Goal: Task Accomplishment & Management: Complete application form

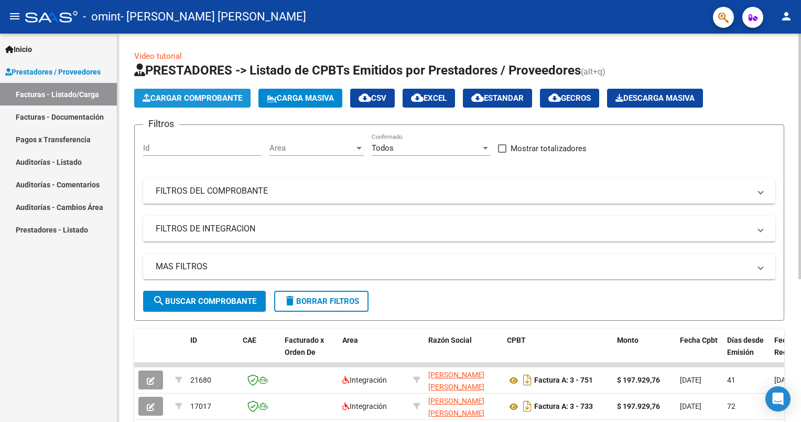
click at [210, 102] on span "Cargar Comprobante" at bounding box center [193, 97] width 100 height 9
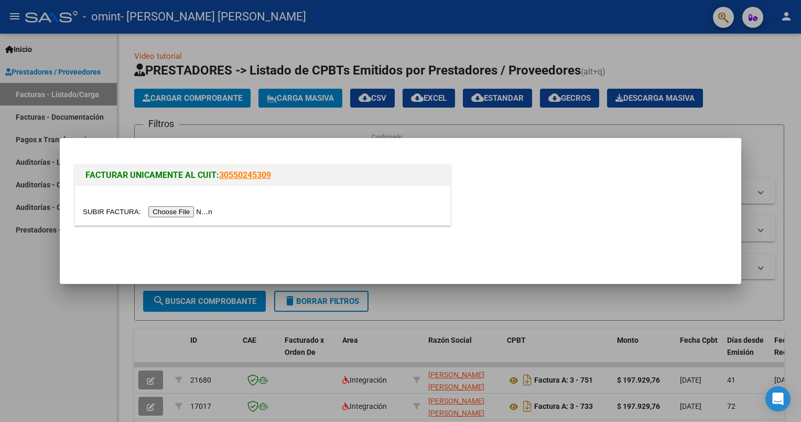
click at [173, 210] on input "file" at bounding box center [149, 211] width 133 height 11
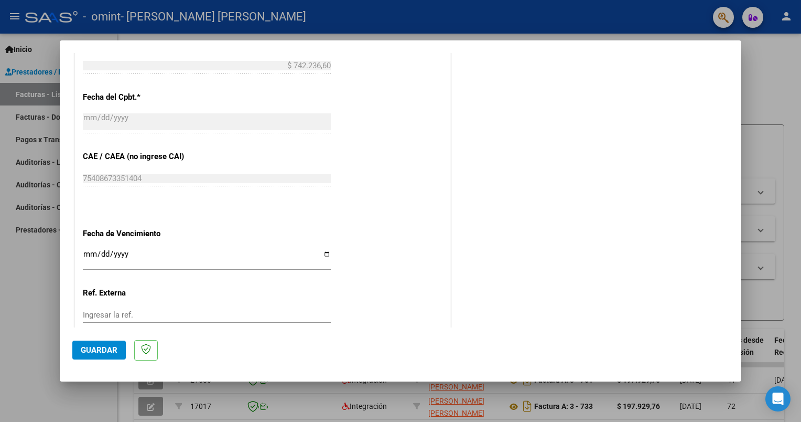
scroll to position [676, 0]
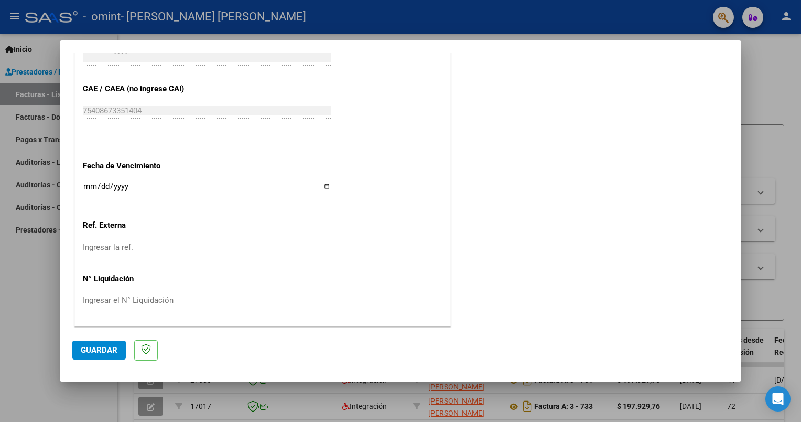
click at [102, 346] on span "Guardar" at bounding box center [99, 349] width 37 height 9
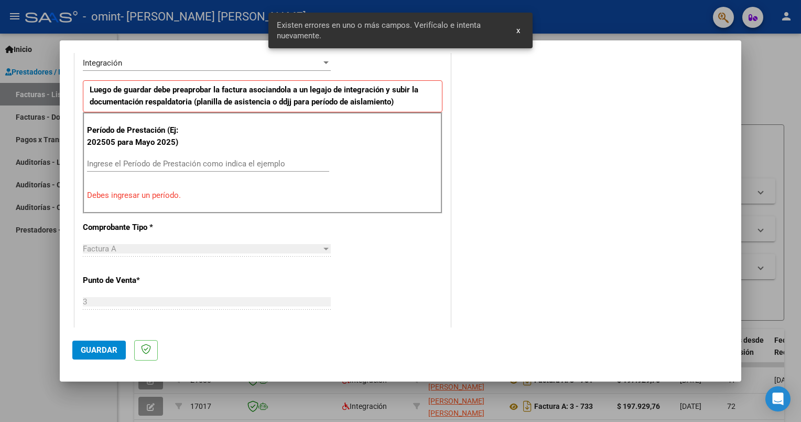
scroll to position [227, 0]
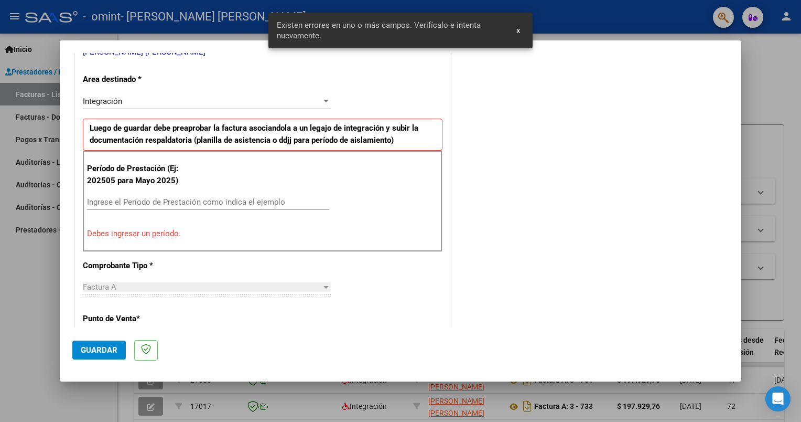
click at [132, 197] on input "Ingrese el Período de Prestación como indica el ejemplo" at bounding box center [208, 201] width 242 height 9
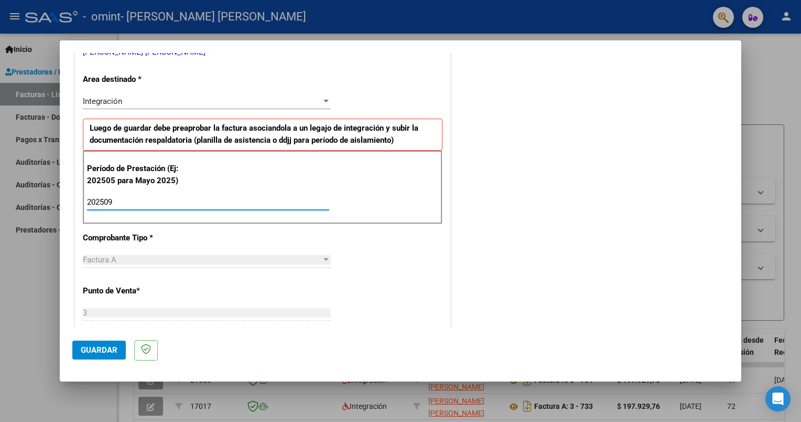
type input "202509"
click at [104, 353] on span "Guardar" at bounding box center [99, 349] width 37 height 9
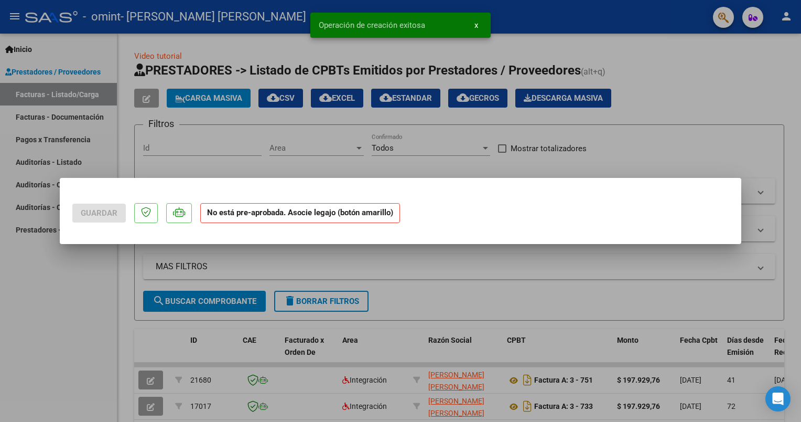
scroll to position [0, 0]
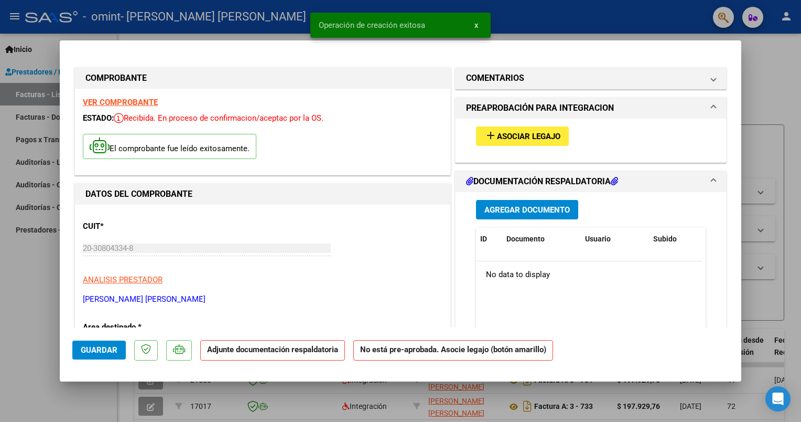
click at [525, 137] on span "Asociar Legajo" at bounding box center [528, 136] width 63 height 9
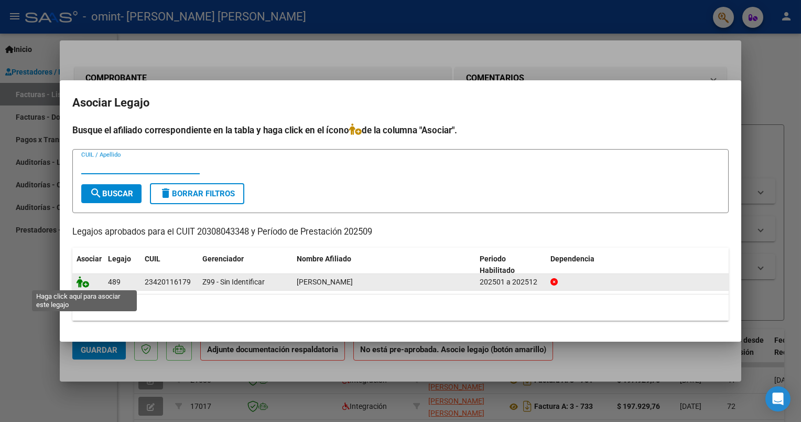
click at [83, 282] on icon at bounding box center [83, 282] width 13 height 12
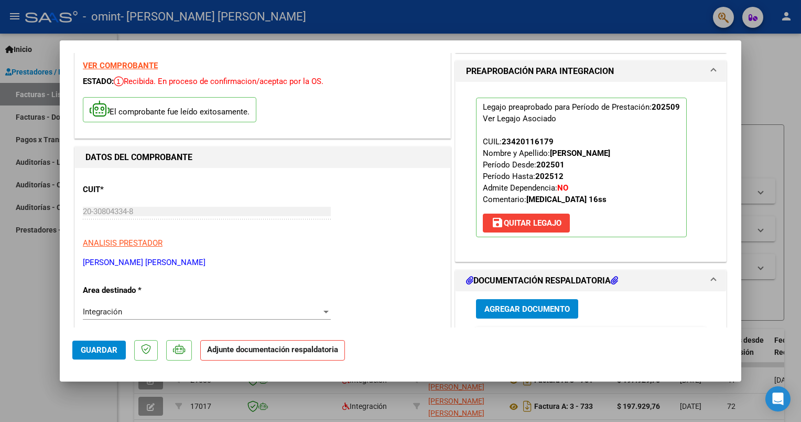
scroll to position [105, 0]
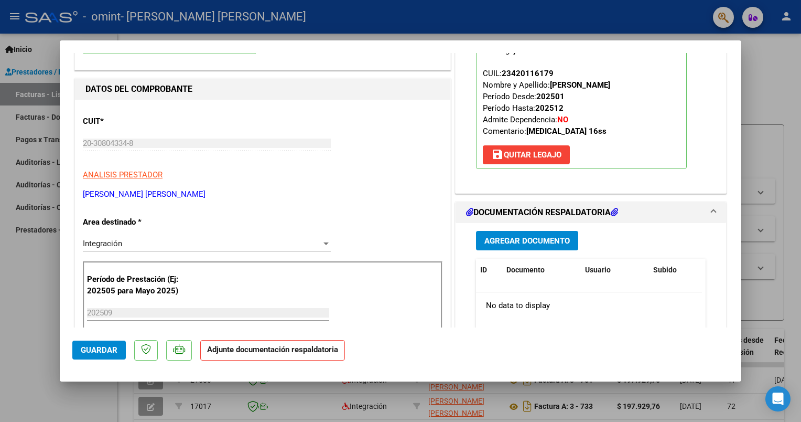
click at [241, 355] on p "Adjunte documentación respaldatoria" at bounding box center [272, 350] width 145 height 20
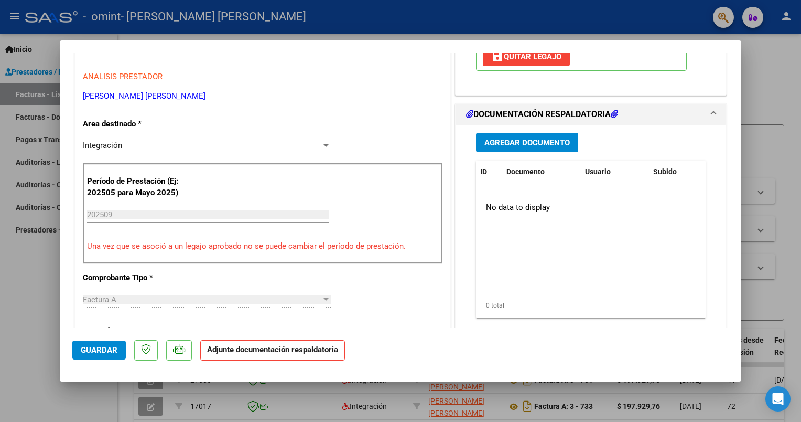
scroll to position [210, 0]
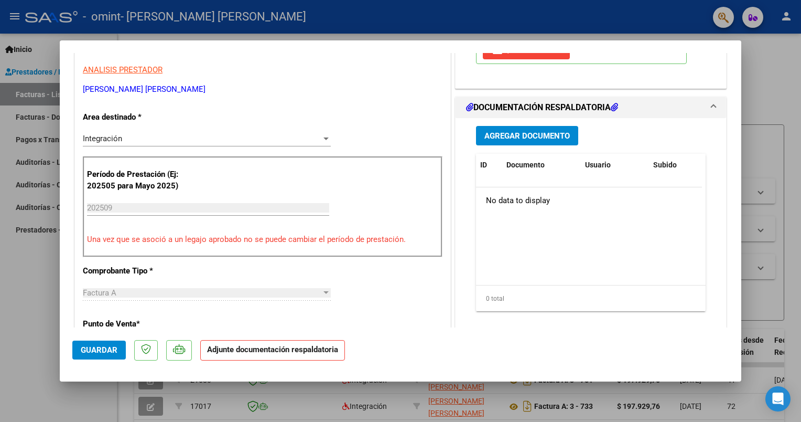
click at [513, 140] on span "Agregar Documento" at bounding box center [527, 135] width 85 height 9
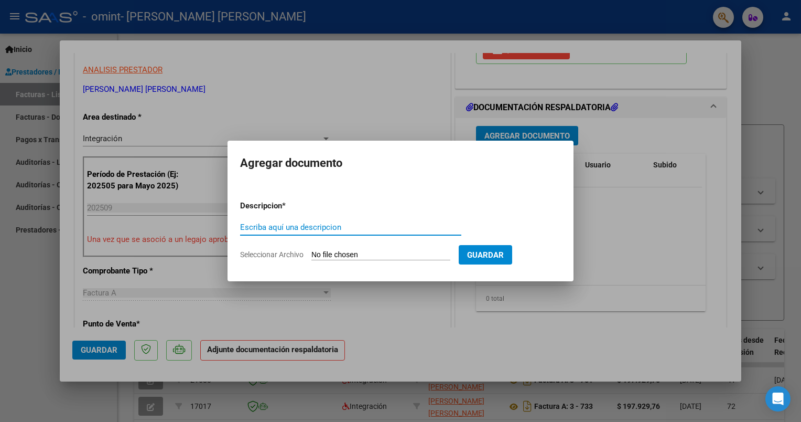
click at [296, 226] on input "Escriba aquí una descripcion" at bounding box center [350, 226] width 221 height 9
type input "planilla"
click at [327, 255] on input "Seleccionar Archivo" at bounding box center [381, 255] width 139 height 10
type input "C:\fakepath\maxi omint.pdf"
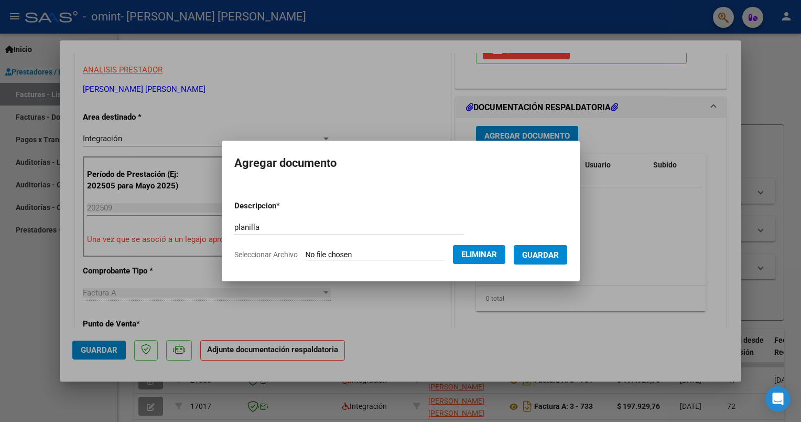
click at [551, 254] on span "Guardar" at bounding box center [540, 254] width 37 height 9
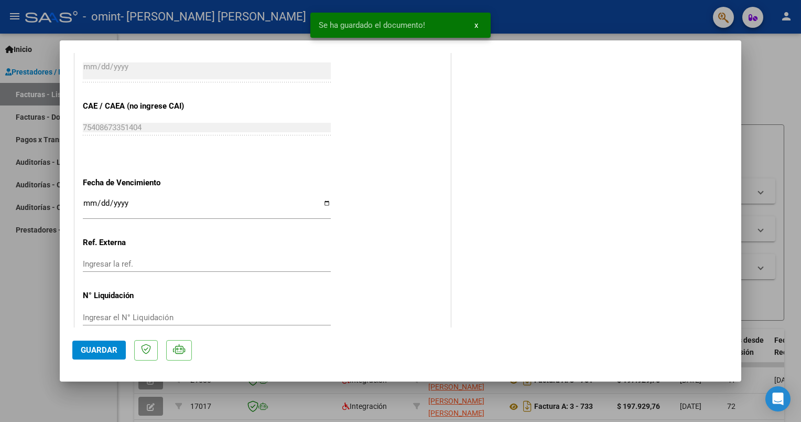
scroll to position [663, 0]
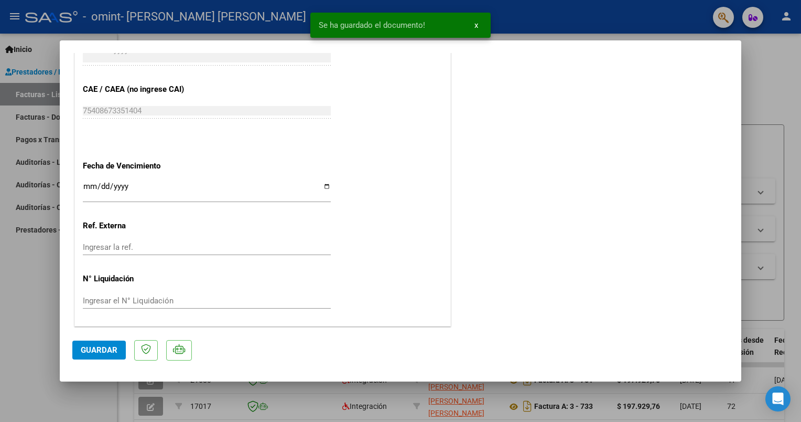
click at [80, 351] on button "Guardar" at bounding box center [98, 349] width 53 height 19
click at [111, 351] on span "Guardar" at bounding box center [99, 349] width 37 height 9
click at [478, 23] on span "x" at bounding box center [477, 24] width 4 height 9
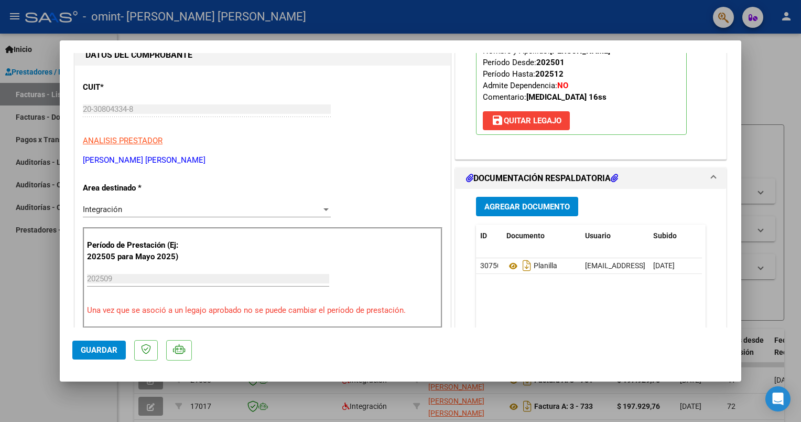
scroll to position [0, 0]
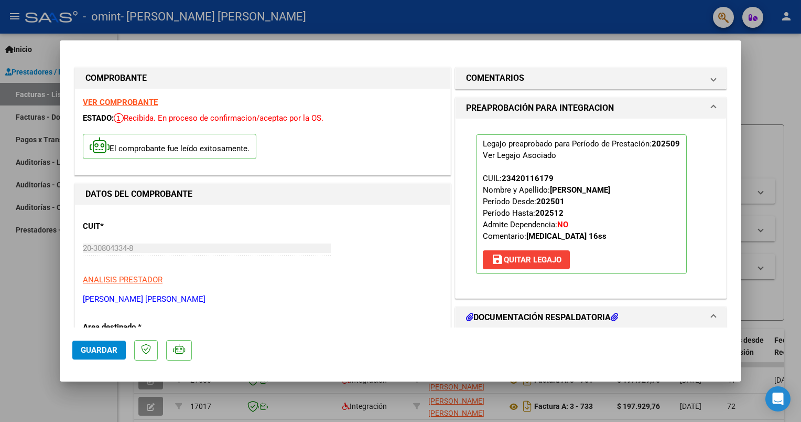
click at [453, 8] on div at bounding box center [400, 211] width 801 height 422
type input "$ 0,00"
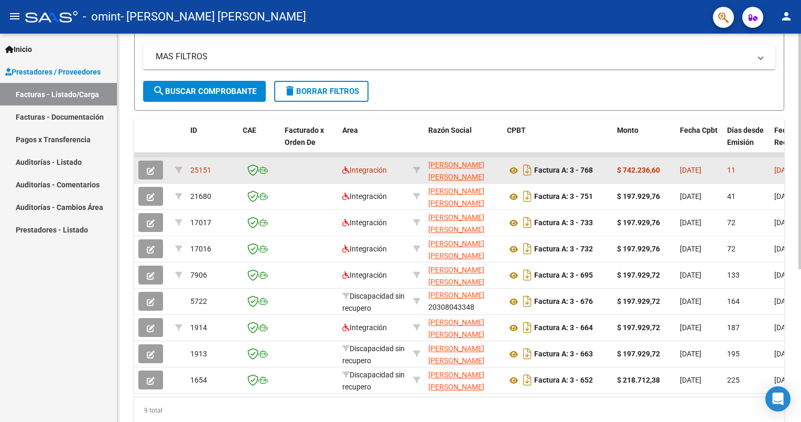
click at [151, 167] on icon "button" at bounding box center [151, 171] width 8 height 8
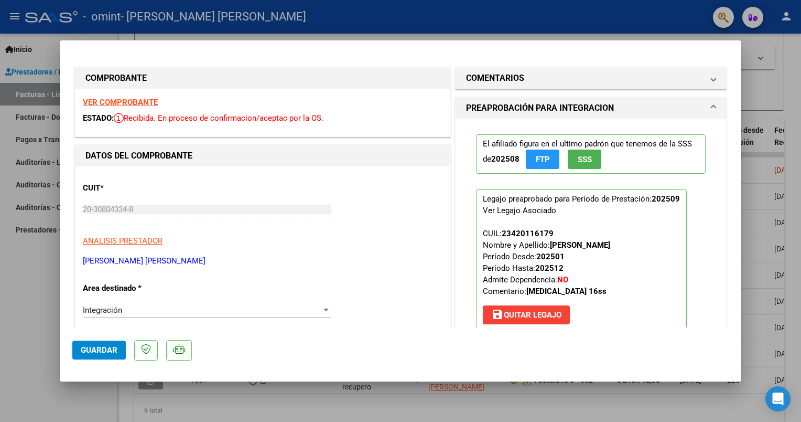
click at [127, 100] on strong "VER COMPROBANTE" at bounding box center [120, 102] width 75 height 9
click at [652, 415] on div at bounding box center [400, 211] width 801 height 422
type input "$ 0,00"
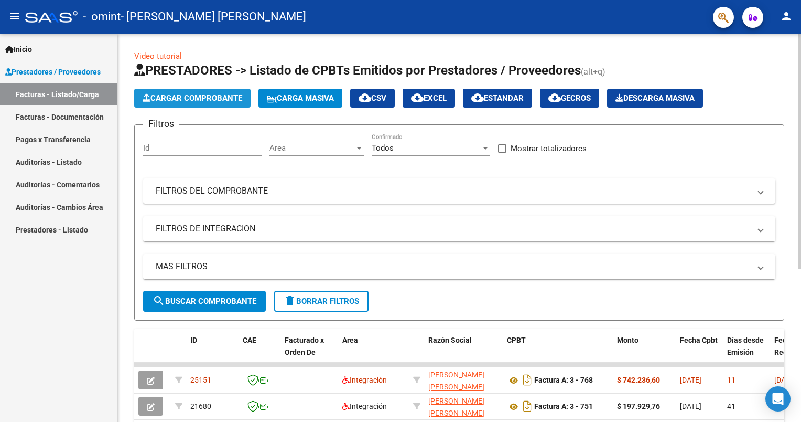
click at [185, 97] on span "Cargar Comprobante" at bounding box center [193, 97] width 100 height 9
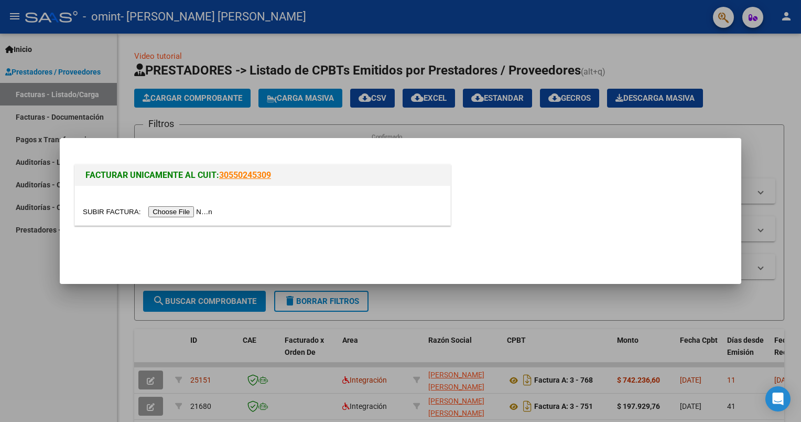
click at [189, 209] on input "file" at bounding box center [149, 211] width 133 height 11
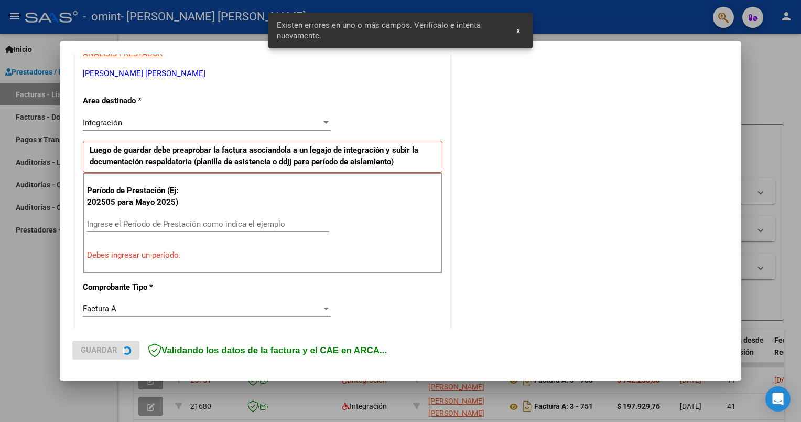
scroll to position [208, 0]
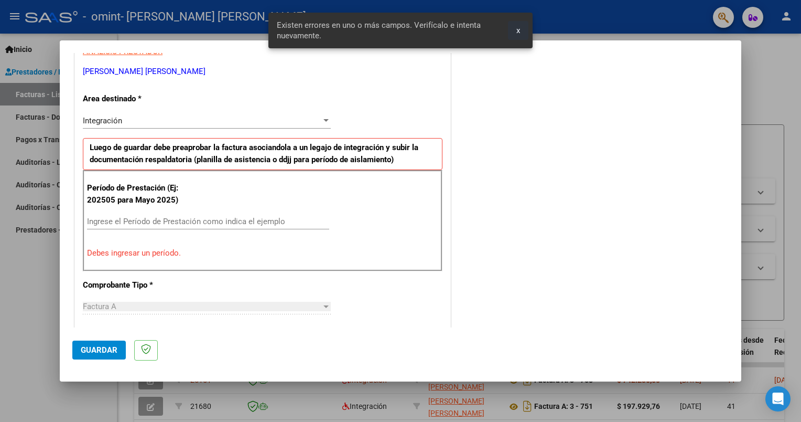
click at [520, 31] on span "x" at bounding box center [519, 30] width 4 height 9
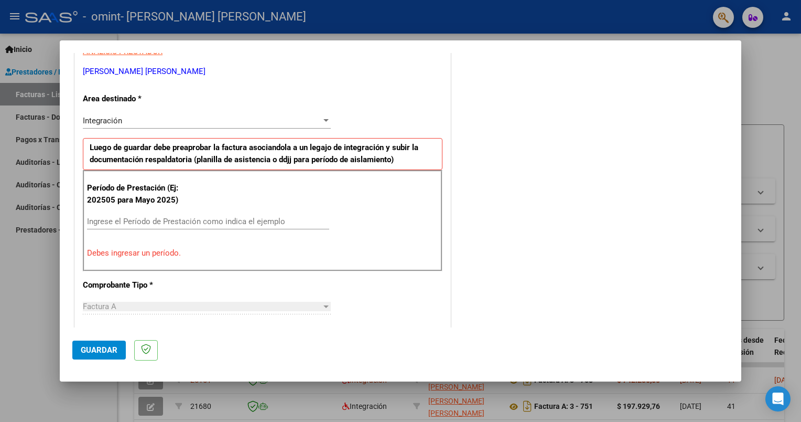
click at [142, 222] on input "Ingrese el Período de Prestación como indica el ejemplo" at bounding box center [208, 221] width 242 height 9
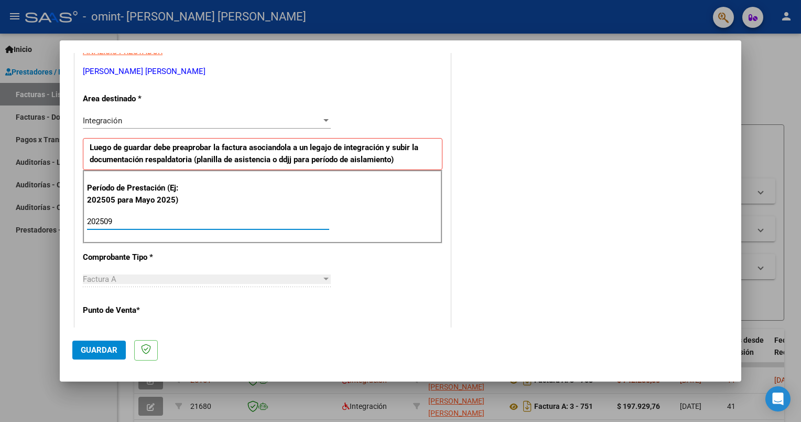
type input "202509"
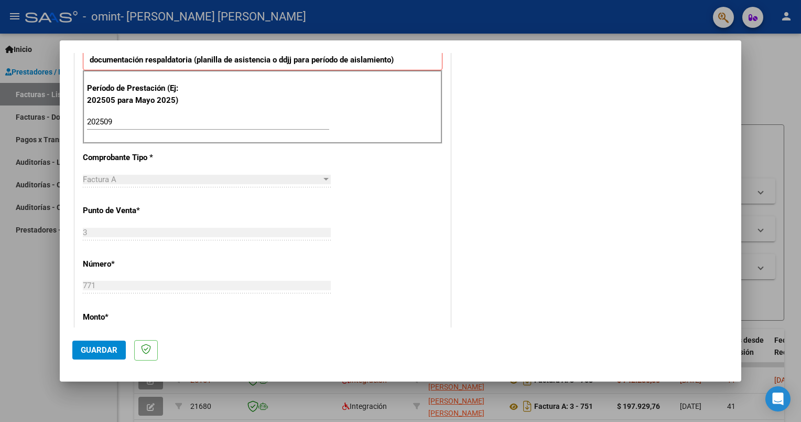
scroll to position [417, 0]
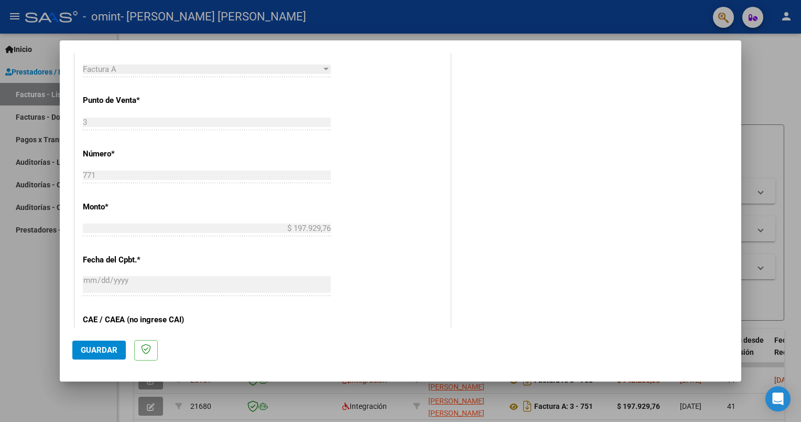
click at [99, 352] on span "Guardar" at bounding box center [99, 349] width 37 height 9
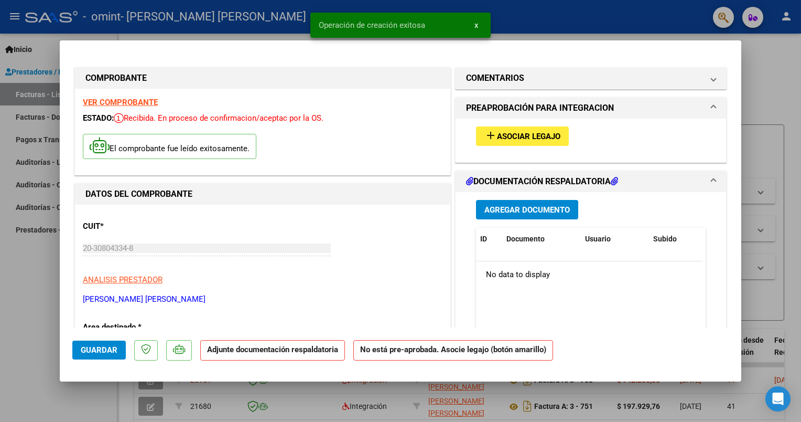
click at [497, 132] on span "Asociar Legajo" at bounding box center [528, 136] width 63 height 9
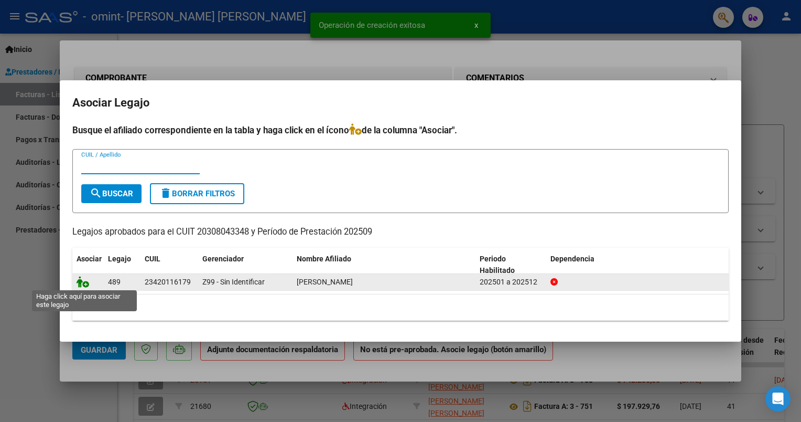
click at [83, 283] on icon at bounding box center [83, 282] width 13 height 12
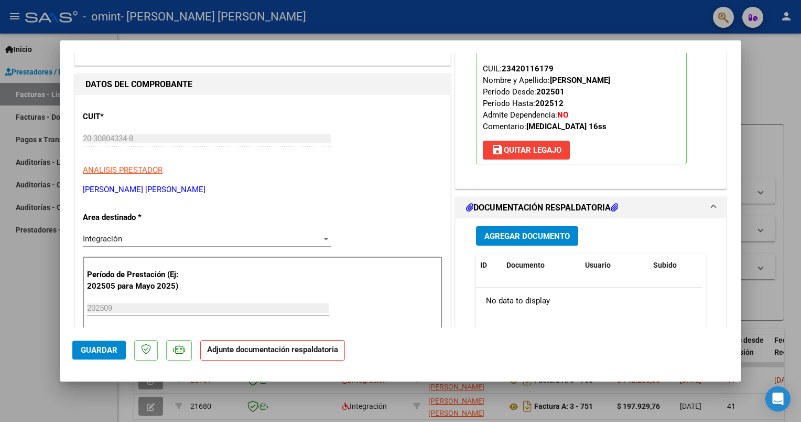
scroll to position [157, 0]
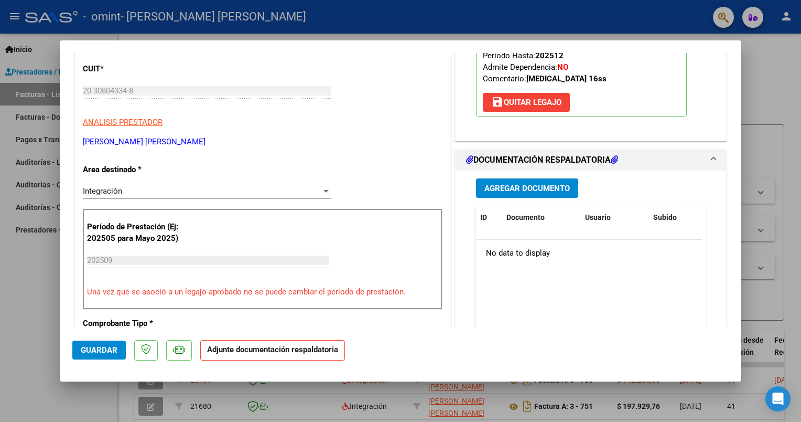
click at [517, 187] on span "Agregar Documento" at bounding box center [527, 188] width 85 height 9
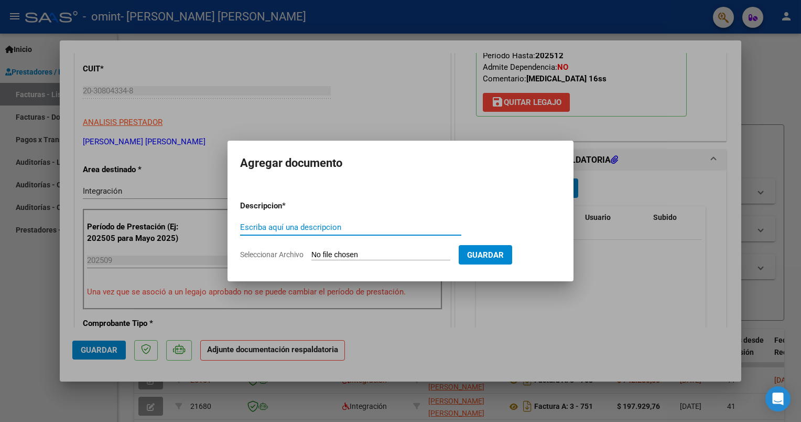
click at [303, 227] on input "Escriba aquí una descripcion" at bounding box center [350, 226] width 221 height 9
type input "planilla"
click at [327, 249] on form "Descripcion * planilla Escriba aquí una descripcion Seleccionar Archivo Guardar" at bounding box center [400, 230] width 321 height 77
click at [325, 253] on input "Seleccionar Archivo" at bounding box center [381, 255] width 139 height 10
type input "C:\fakepath\maxi omint.pdf"
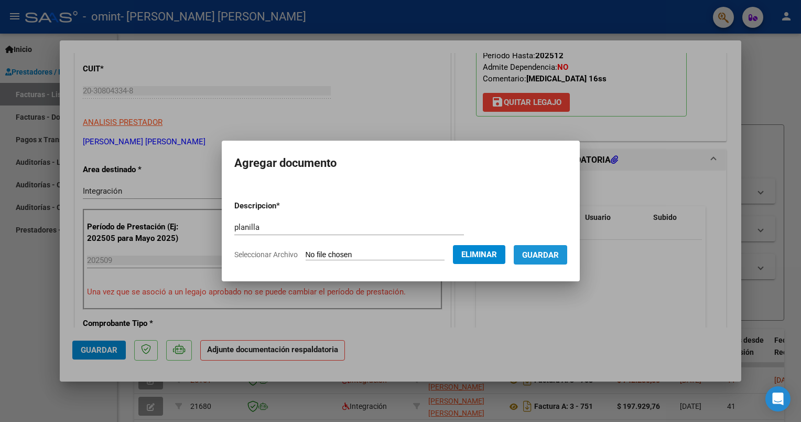
click at [554, 258] on span "Guardar" at bounding box center [540, 254] width 37 height 9
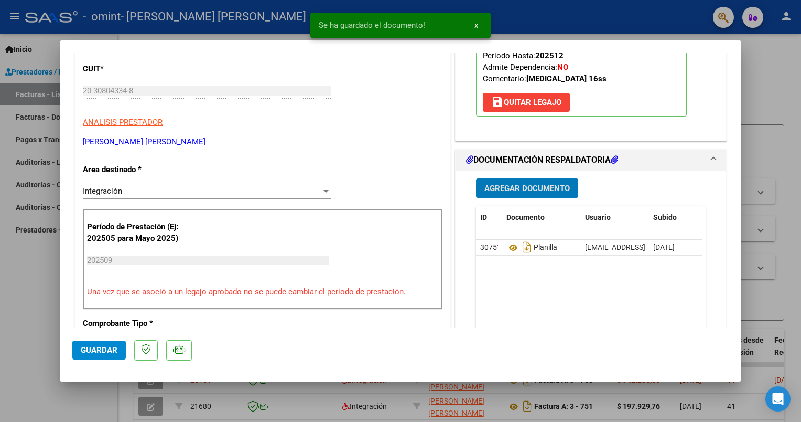
click at [90, 349] on span "Guardar" at bounding box center [99, 349] width 37 height 9
click at [585, 10] on div at bounding box center [400, 211] width 801 height 422
type input "$ 0,00"
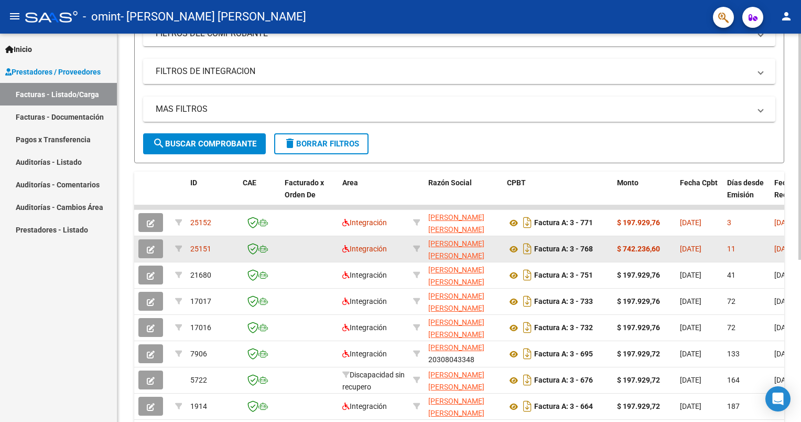
click at [158, 243] on button "button" at bounding box center [150, 248] width 25 height 19
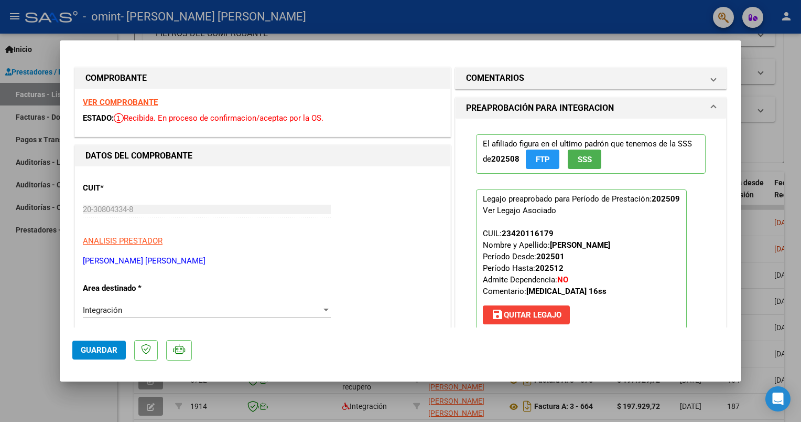
click at [515, 316] on span "save [PERSON_NAME]" at bounding box center [526, 314] width 70 height 9
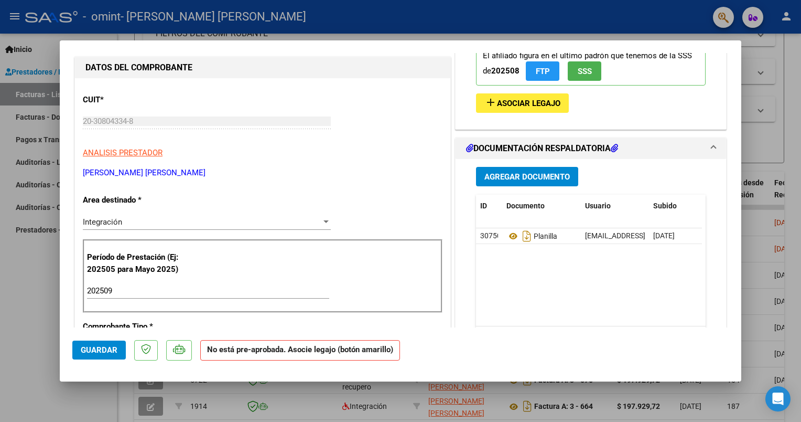
scroll to position [0, 0]
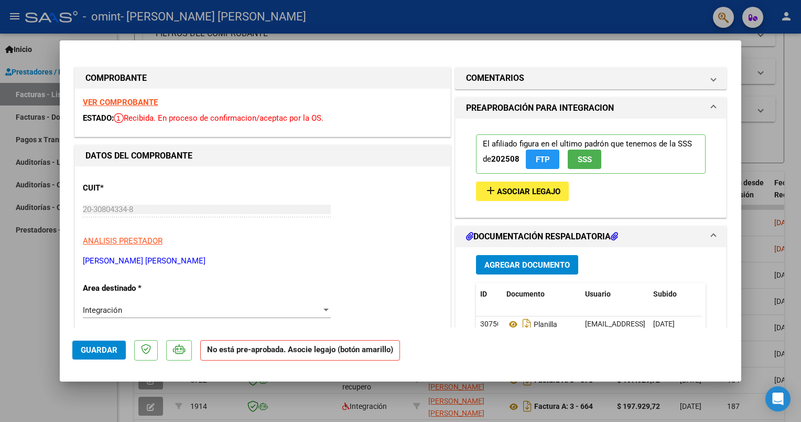
click at [217, 50] on mat-dialog-container "COMPROBANTE VER COMPROBANTE ESTADO: Recibida. En proceso de confirmacion/acepta…" at bounding box center [401, 210] width 682 height 340
click at [0, 257] on html "menu - omint - [PERSON_NAME] [PERSON_NAME] person Inicio Instructivos Contacto …" at bounding box center [400, 211] width 801 height 422
click at [44, 279] on div at bounding box center [400, 211] width 801 height 422
type input "$ 0,00"
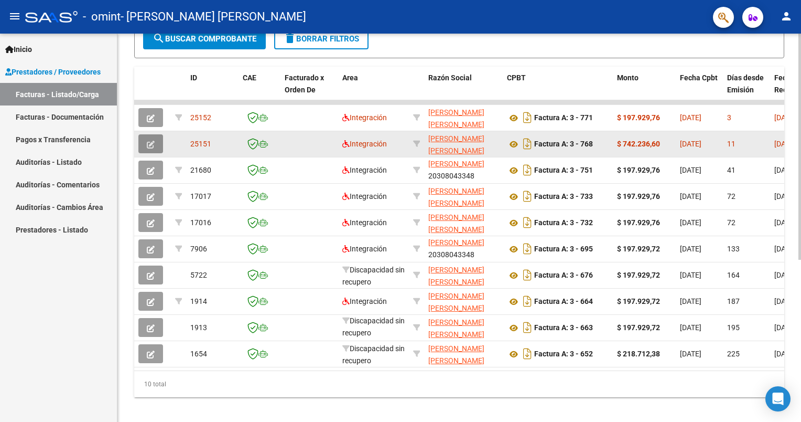
click at [149, 142] on icon "button" at bounding box center [151, 145] width 8 height 8
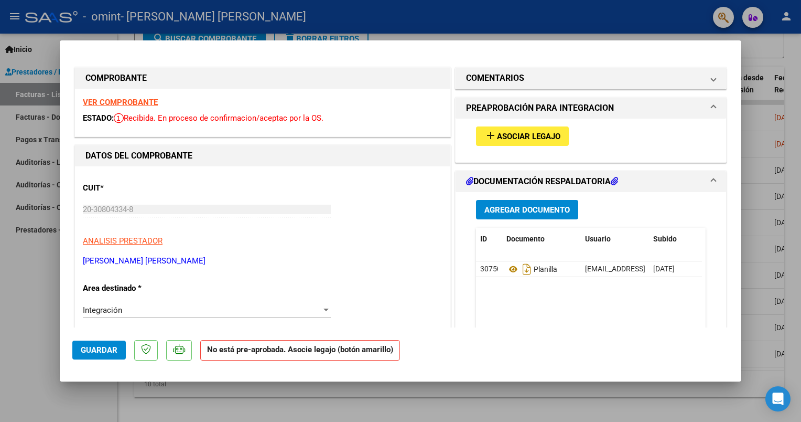
click at [476, 13] on div at bounding box center [400, 211] width 801 height 422
type input "$ 0,00"
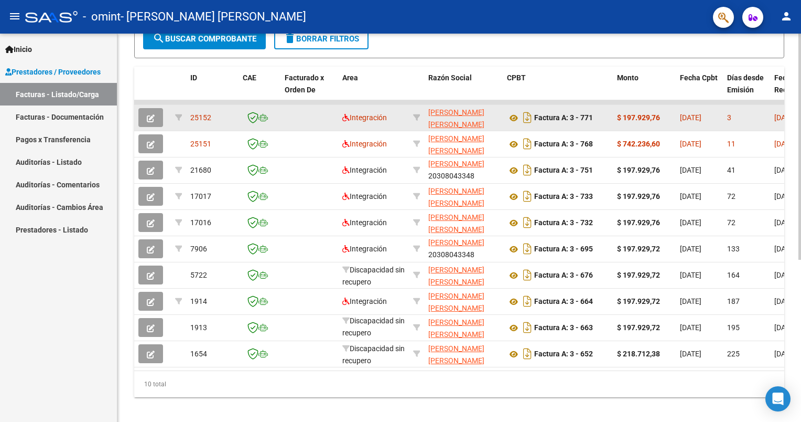
click at [159, 117] on button "button" at bounding box center [150, 117] width 25 height 19
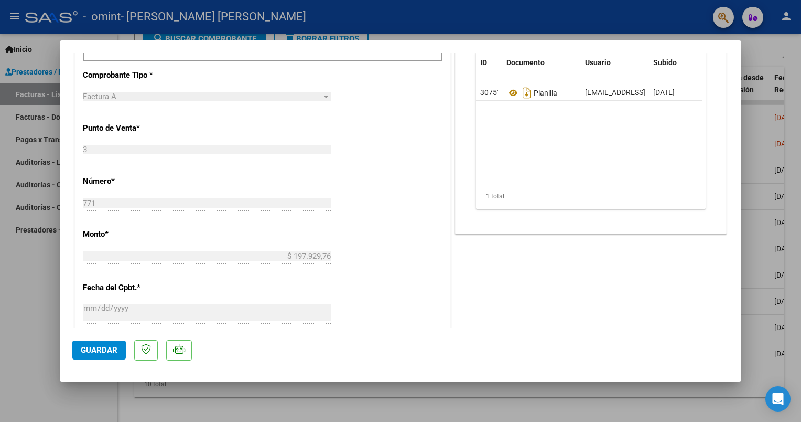
scroll to position [262, 0]
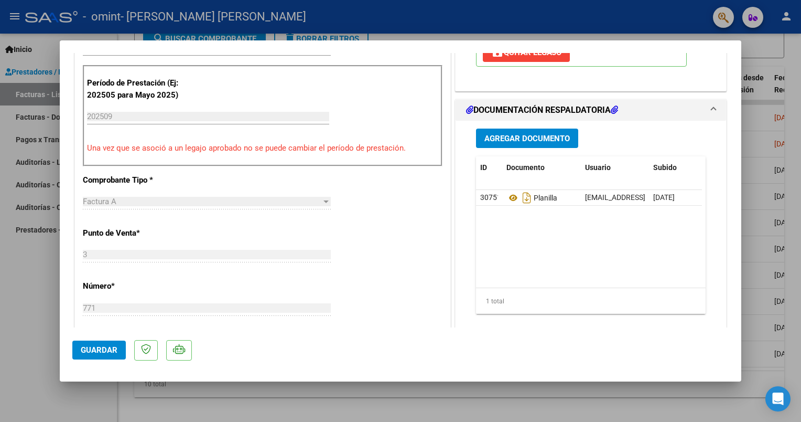
click at [713, 399] on div at bounding box center [400, 211] width 801 height 422
type input "$ 0,00"
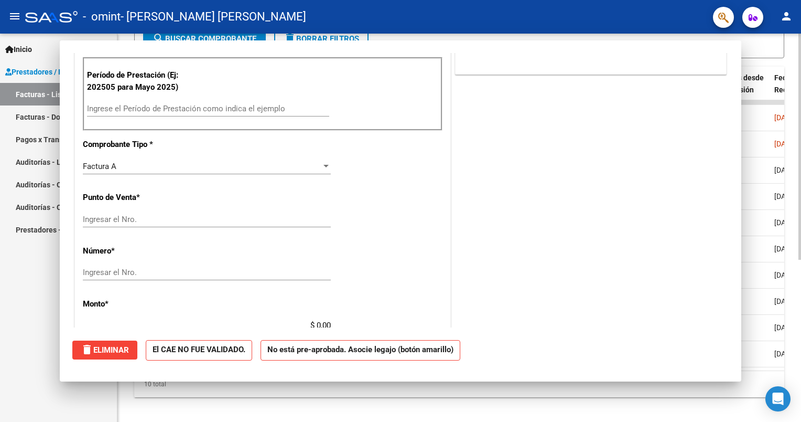
scroll to position [0, 0]
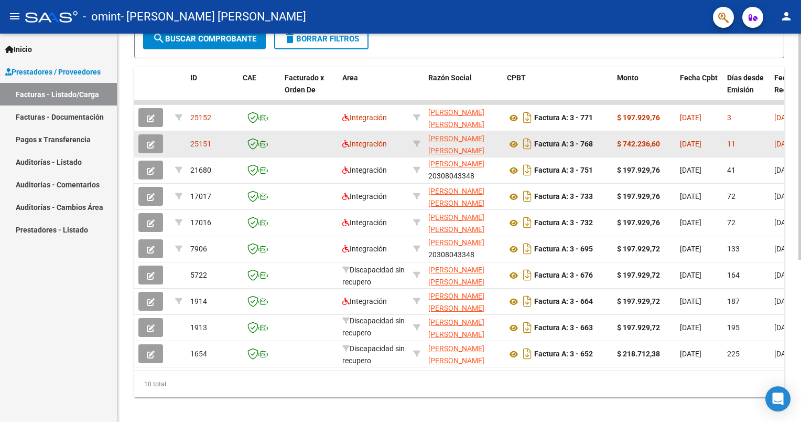
click at [156, 143] on button "button" at bounding box center [150, 143] width 25 height 19
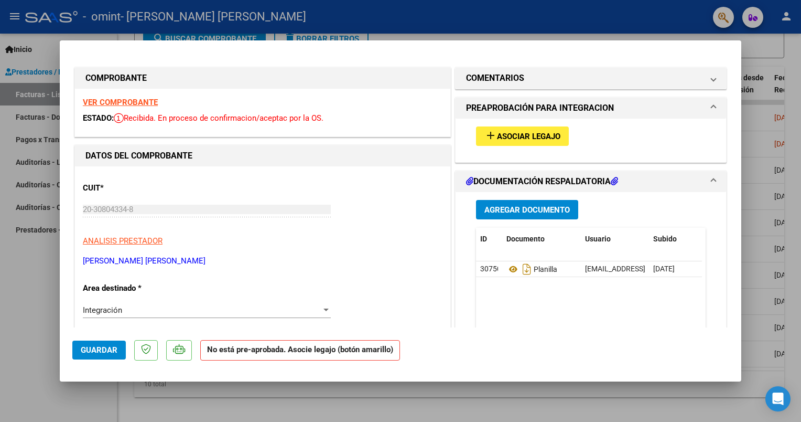
click at [371, 352] on strong "No está pre-aprobada. Asocie legajo (botón amarillo)" at bounding box center [300, 350] width 200 height 20
click at [674, 35] on div at bounding box center [400, 211] width 801 height 422
type input "$ 0,00"
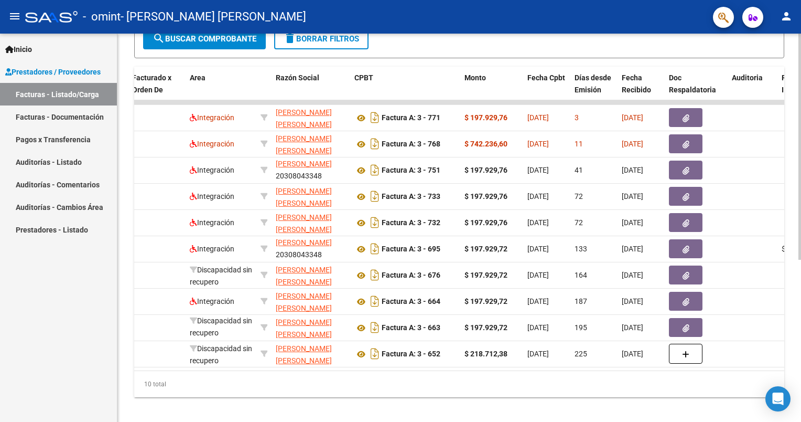
scroll to position [0, 231]
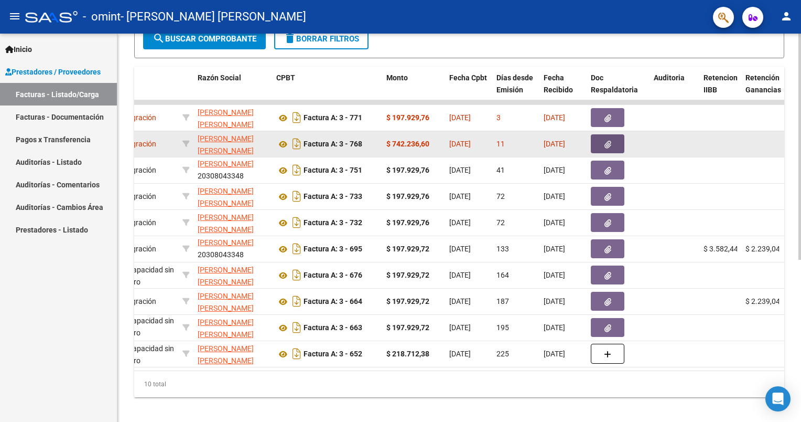
click at [610, 139] on span "button" at bounding box center [608, 143] width 7 height 9
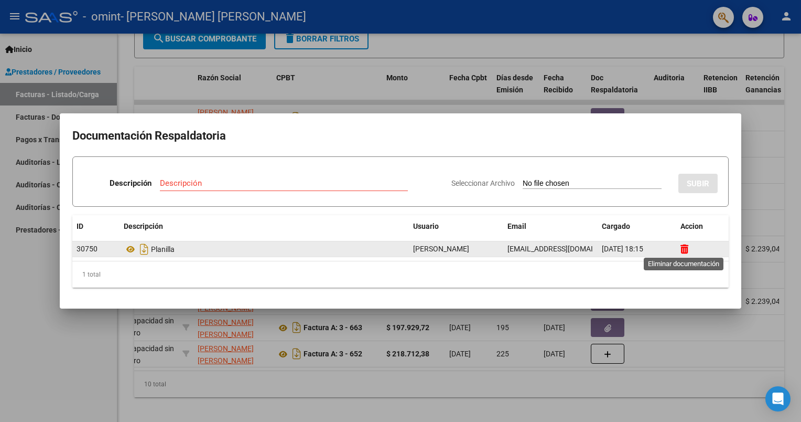
click at [683, 250] on icon at bounding box center [685, 249] width 8 height 10
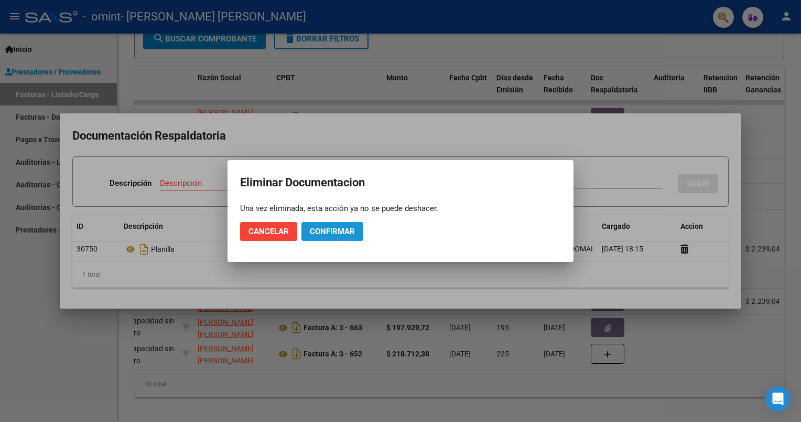
click at [316, 229] on span "Confirmar" at bounding box center [332, 231] width 45 height 9
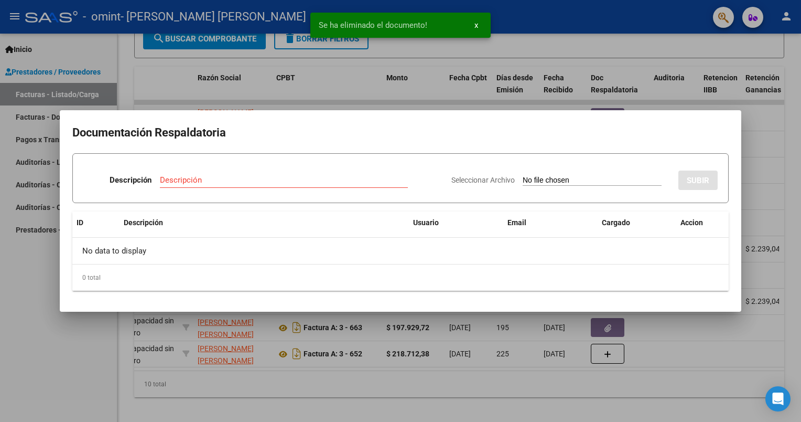
click at [581, 37] on div at bounding box center [400, 211] width 801 height 422
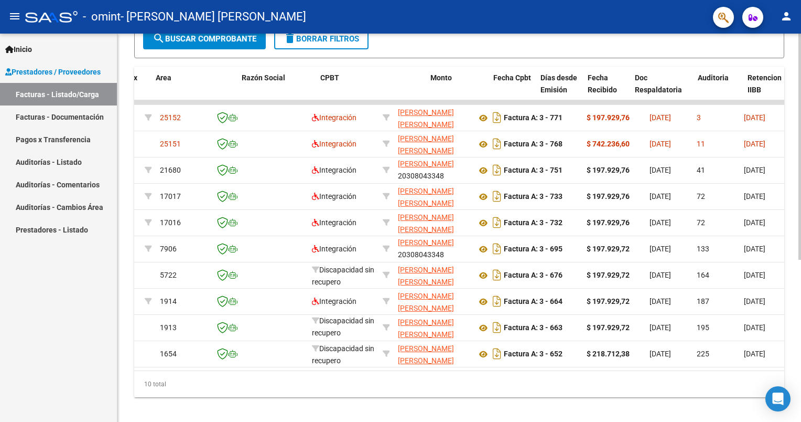
scroll to position [0, 0]
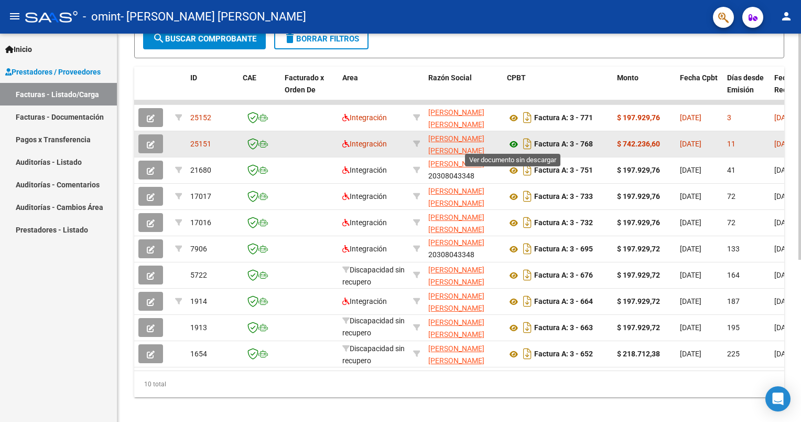
click at [513, 140] on icon at bounding box center [514, 144] width 14 height 13
drag, startPoint x: 464, startPoint y: 138, endPoint x: 445, endPoint y: 141, distance: 19.0
click at [445, 141] on span "[PERSON_NAME] [PERSON_NAME]" at bounding box center [456, 144] width 56 height 20
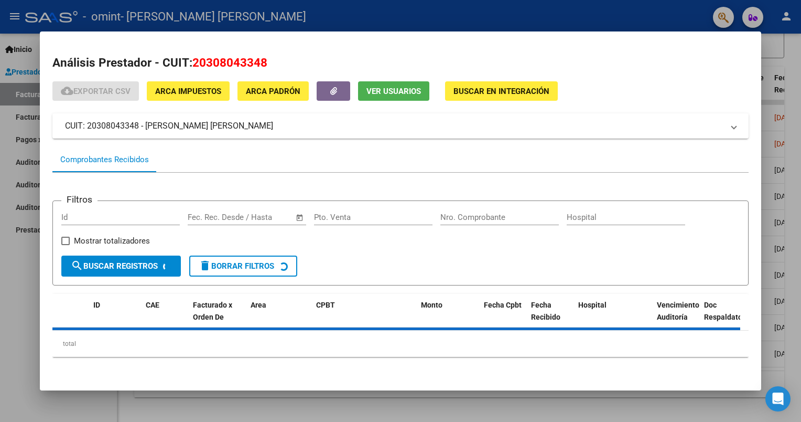
click at [591, 13] on div at bounding box center [400, 211] width 801 height 422
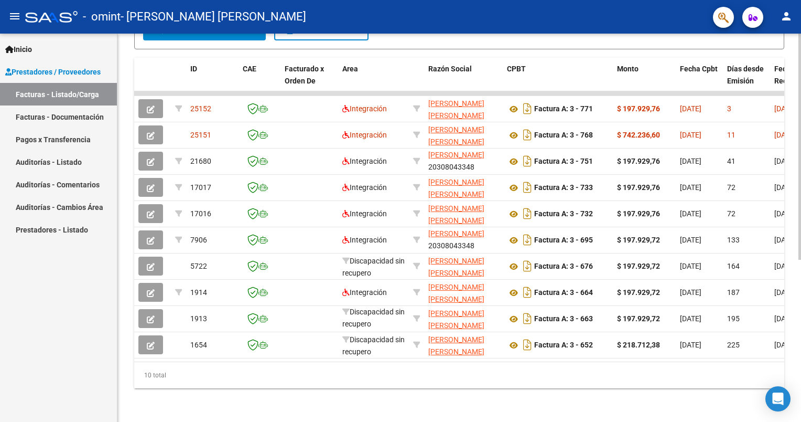
scroll to position [277, 0]
click at [751, 20] on icon "button" at bounding box center [753, 18] width 9 height 8
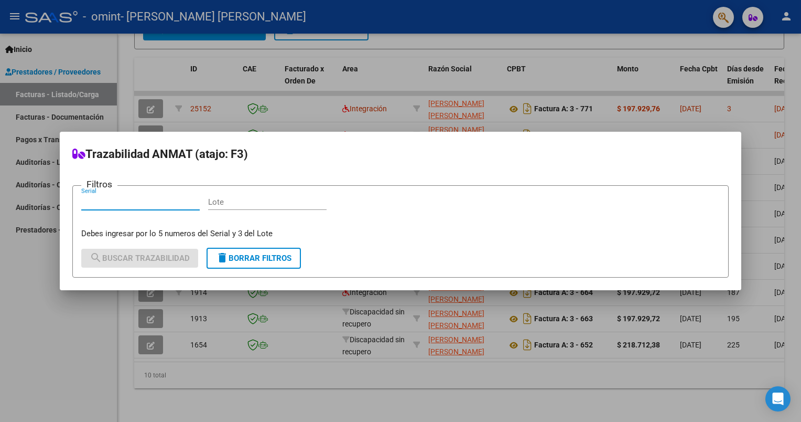
click at [726, 17] on div at bounding box center [400, 211] width 801 height 422
